Goal: Subscribe to service/newsletter

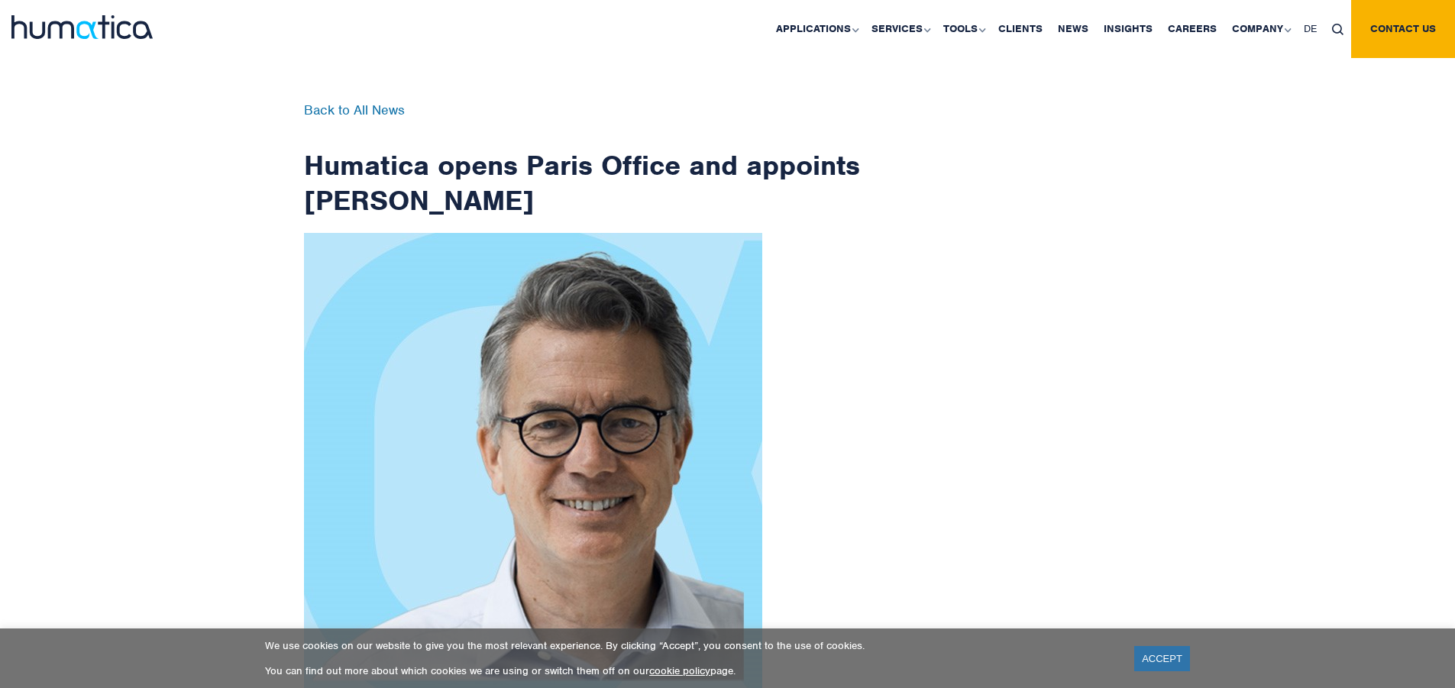
scroll to position [2437, 0]
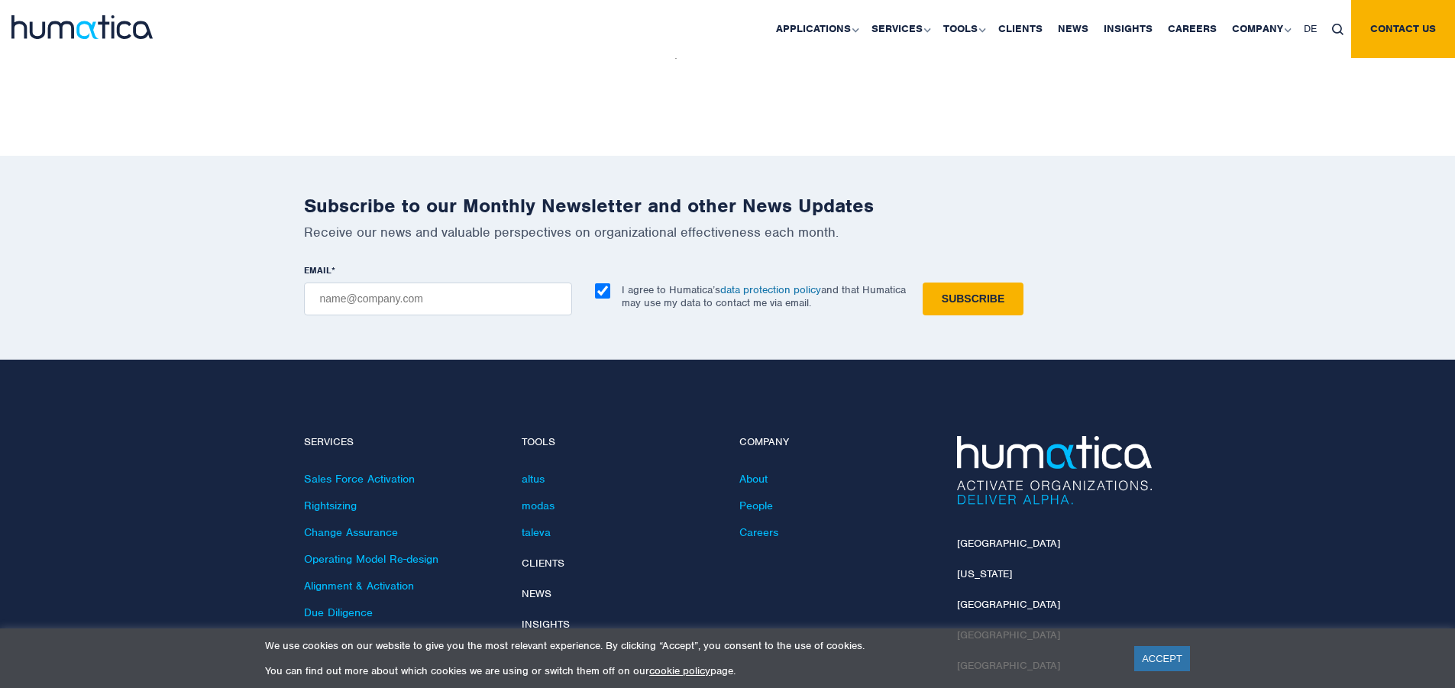
checkbox input "true"
type input "[EMAIL_ADDRESS][DOMAIN_NAME]"
click at [923, 283] on input "Subscribe" at bounding box center [973, 299] width 101 height 33
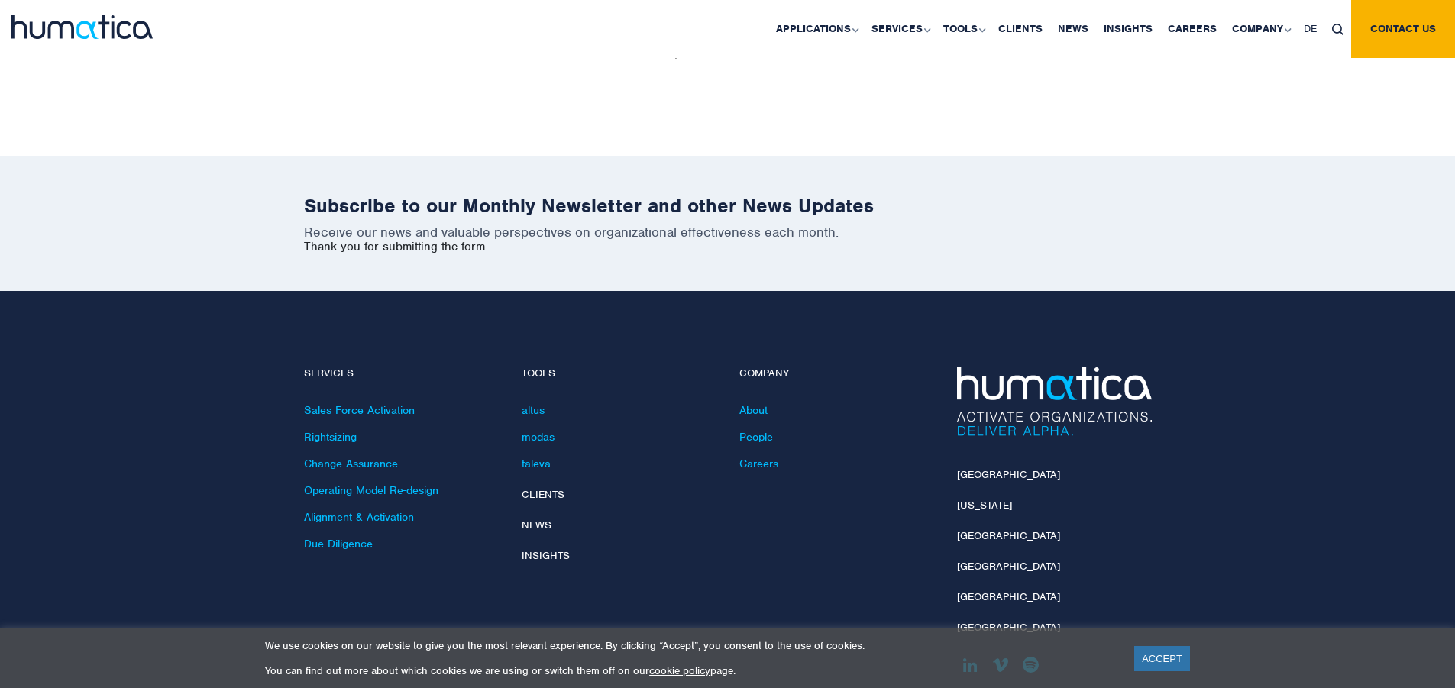
scroll to position [2368, 0]
